Goal: Find specific page/section: Find specific page/section

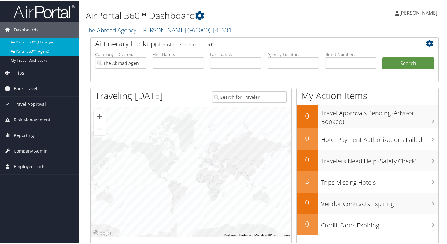
click at [36, 49] on link "AirPortal 360™ (Agent)" at bounding box center [39, 50] width 79 height 9
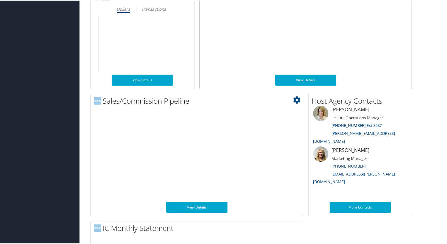
scroll to position [359, 0]
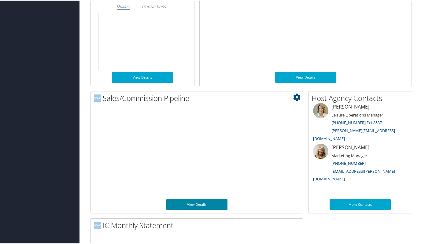
click at [198, 204] on link "View Details" at bounding box center [196, 203] width 61 height 11
